Goal: Transaction & Acquisition: Obtain resource

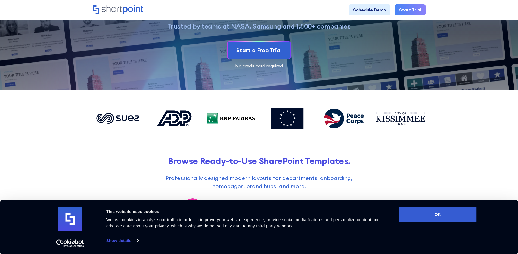
scroll to position [75, 0]
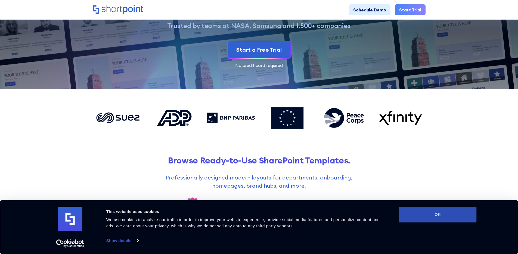
click at [425, 216] on button "OK" at bounding box center [438, 214] width 78 height 16
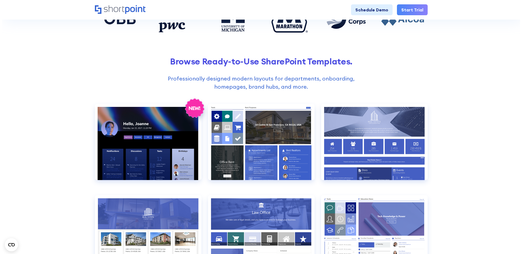
scroll to position [178, 0]
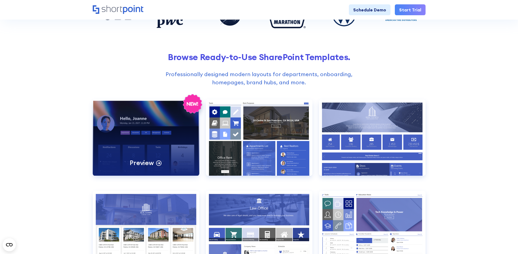
click at [142, 136] on div "Preview" at bounding box center [146, 137] width 107 height 76
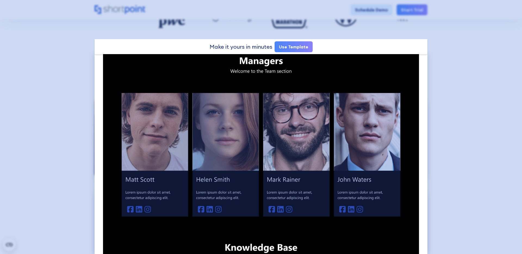
scroll to position [408, 0]
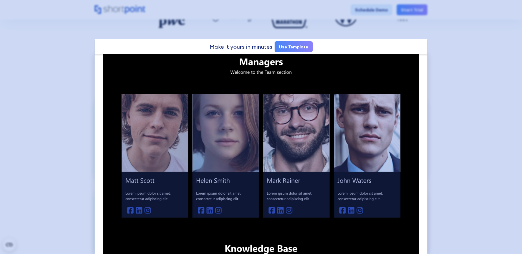
click at [490, 69] on div at bounding box center [261, 127] width 522 height 254
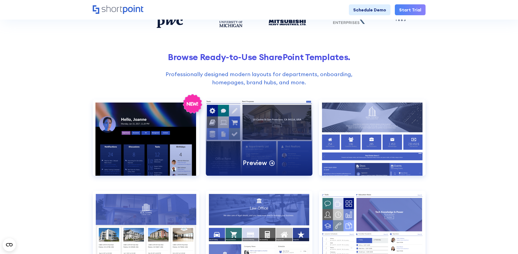
click at [255, 126] on div "Preview" at bounding box center [259, 137] width 107 height 76
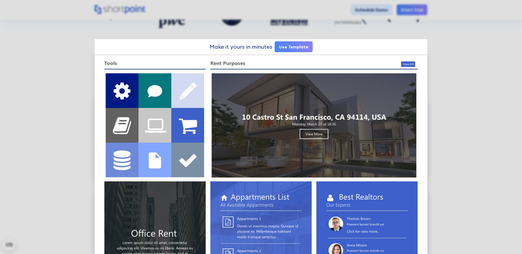
scroll to position [0, 0]
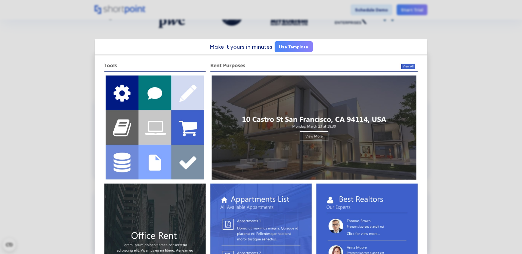
drag, startPoint x: 514, startPoint y: 126, endPoint x: 509, endPoint y: 126, distance: 4.4
click at [512, 126] on div at bounding box center [261, 127] width 522 height 254
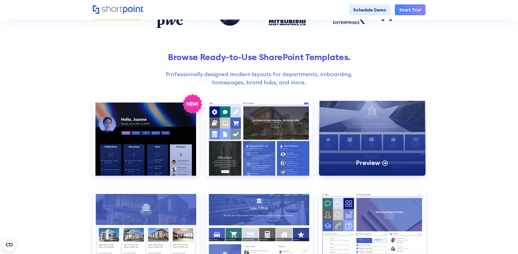
click at [388, 126] on div "Preview" at bounding box center [372, 137] width 107 height 76
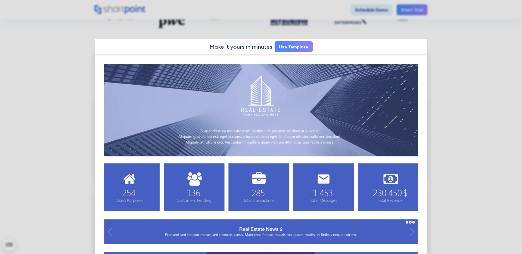
click at [291, 48] on link "Use Template" at bounding box center [293, 46] width 38 height 11
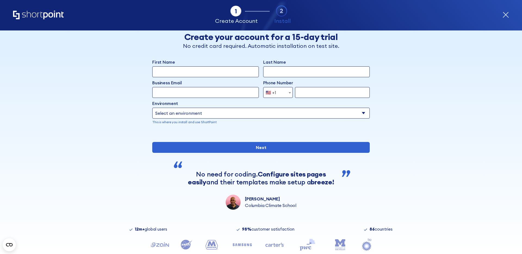
scroll to position [41, 0]
